Goal: Browse casually

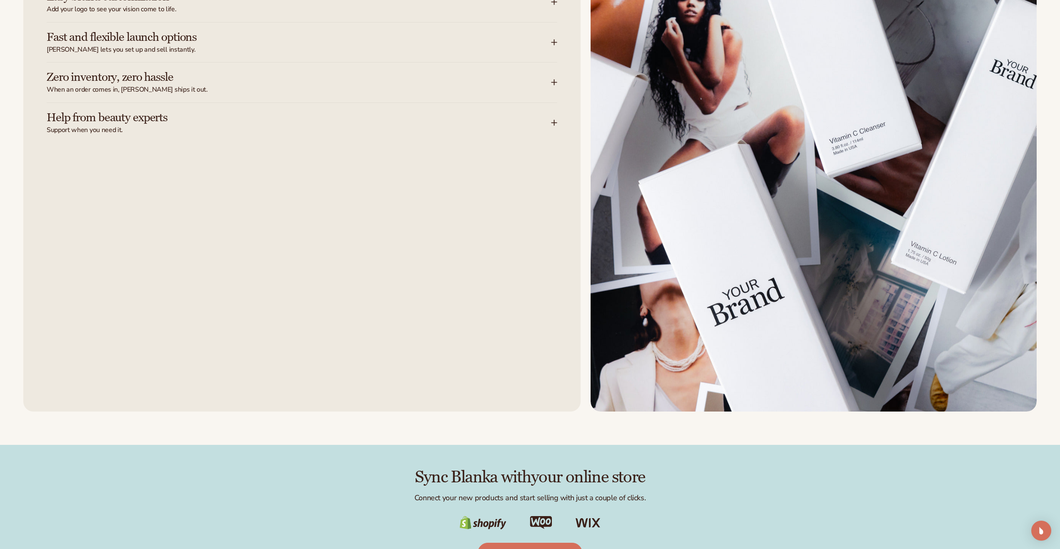
scroll to position [1733, 0]
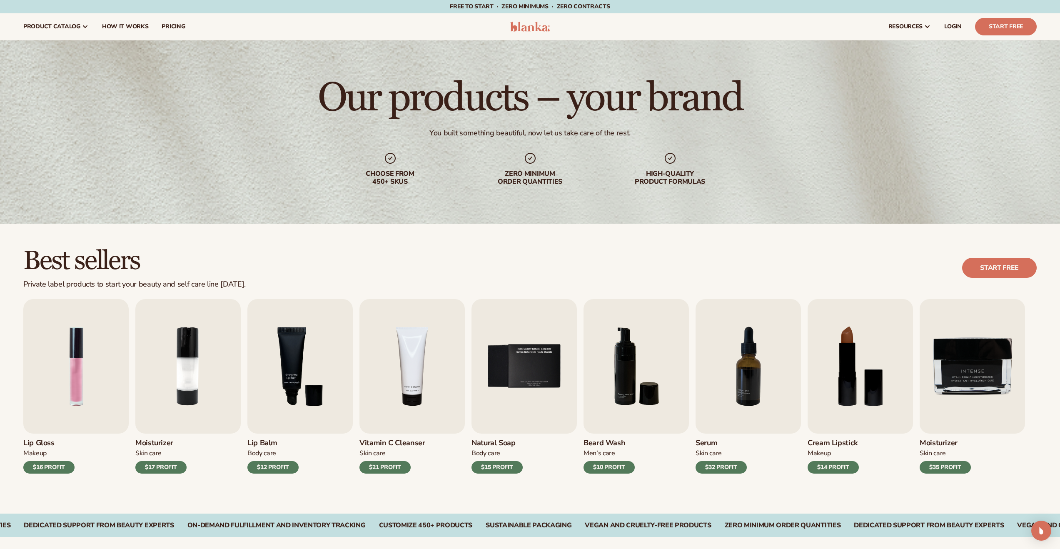
click at [547, 22] on img at bounding box center [530, 27] width 40 height 10
